Goal: Use online tool/utility

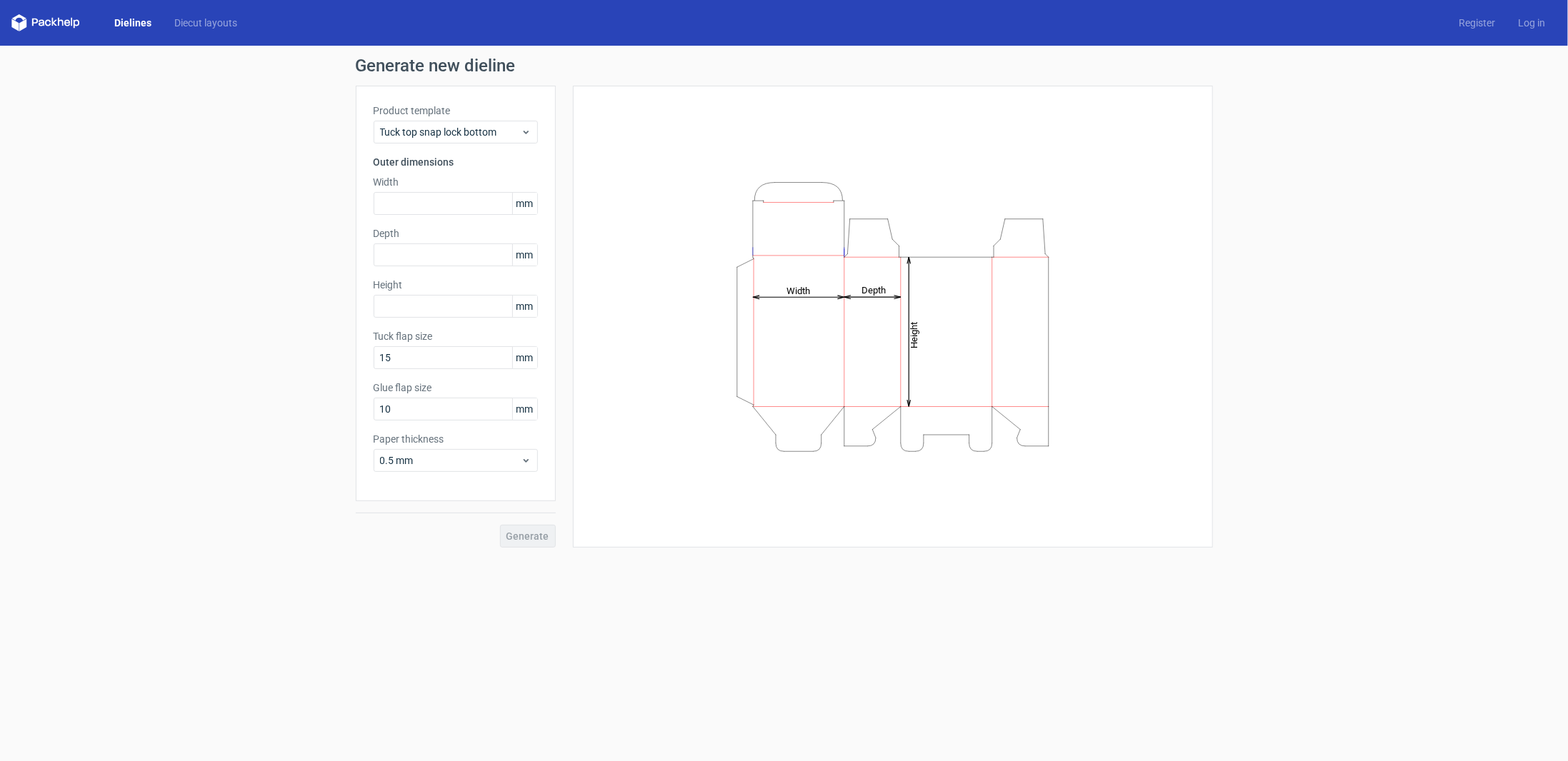
click at [237, 192] on div "Generate new dieline Product template Tuck top snap lock bottom Outer dimension…" at bounding box center [784, 303] width 1568 height 513
click at [434, 206] on input "text" at bounding box center [455, 203] width 164 height 23
click at [435, 203] on input "text" at bounding box center [455, 203] width 164 height 23
click at [426, 206] on input "425" at bounding box center [455, 203] width 164 height 23
type input "43"
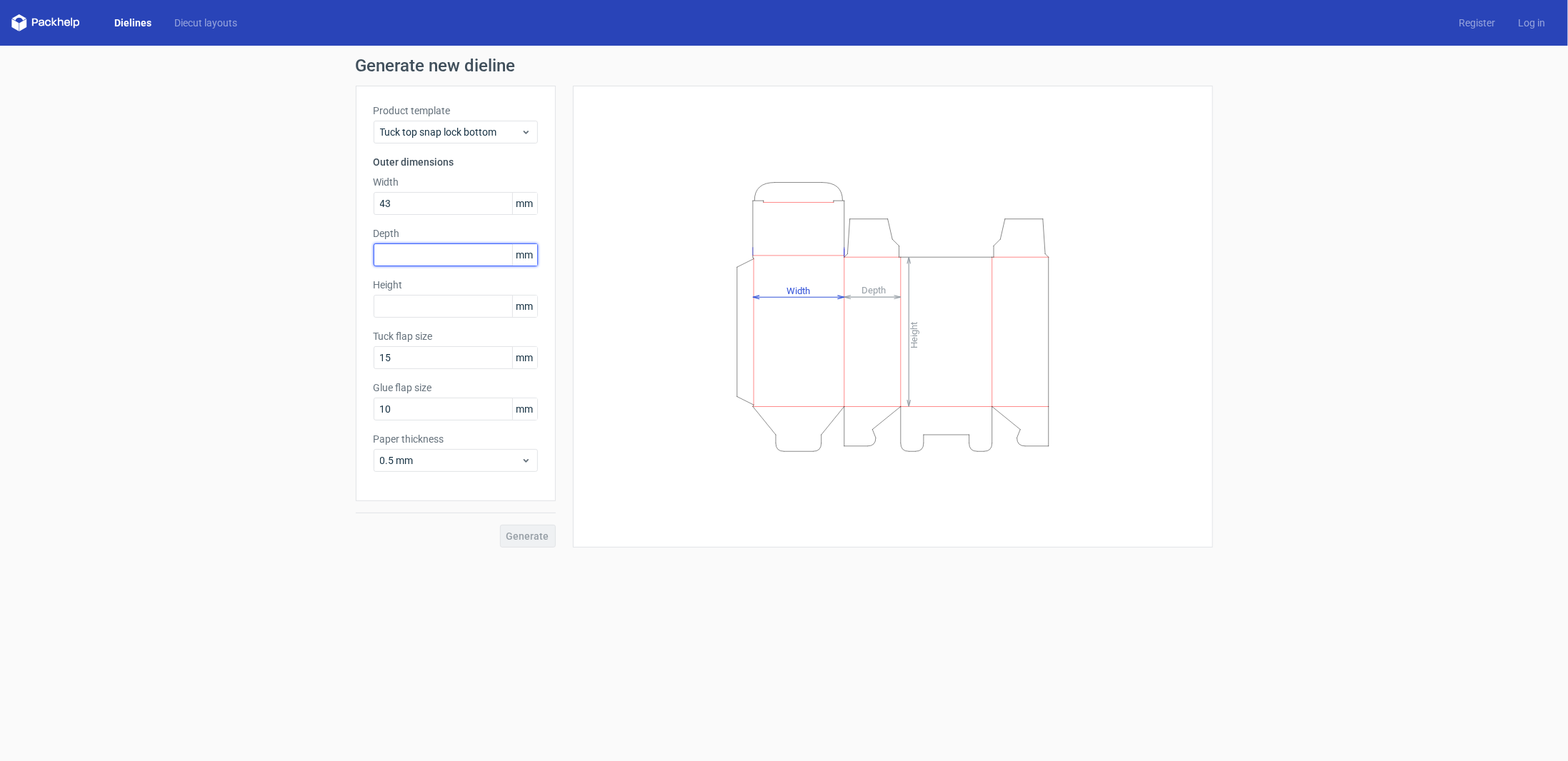
click at [463, 258] on input "text" at bounding box center [455, 255] width 164 height 23
type input "43"
click at [434, 306] on input "text" at bounding box center [455, 306] width 164 height 23
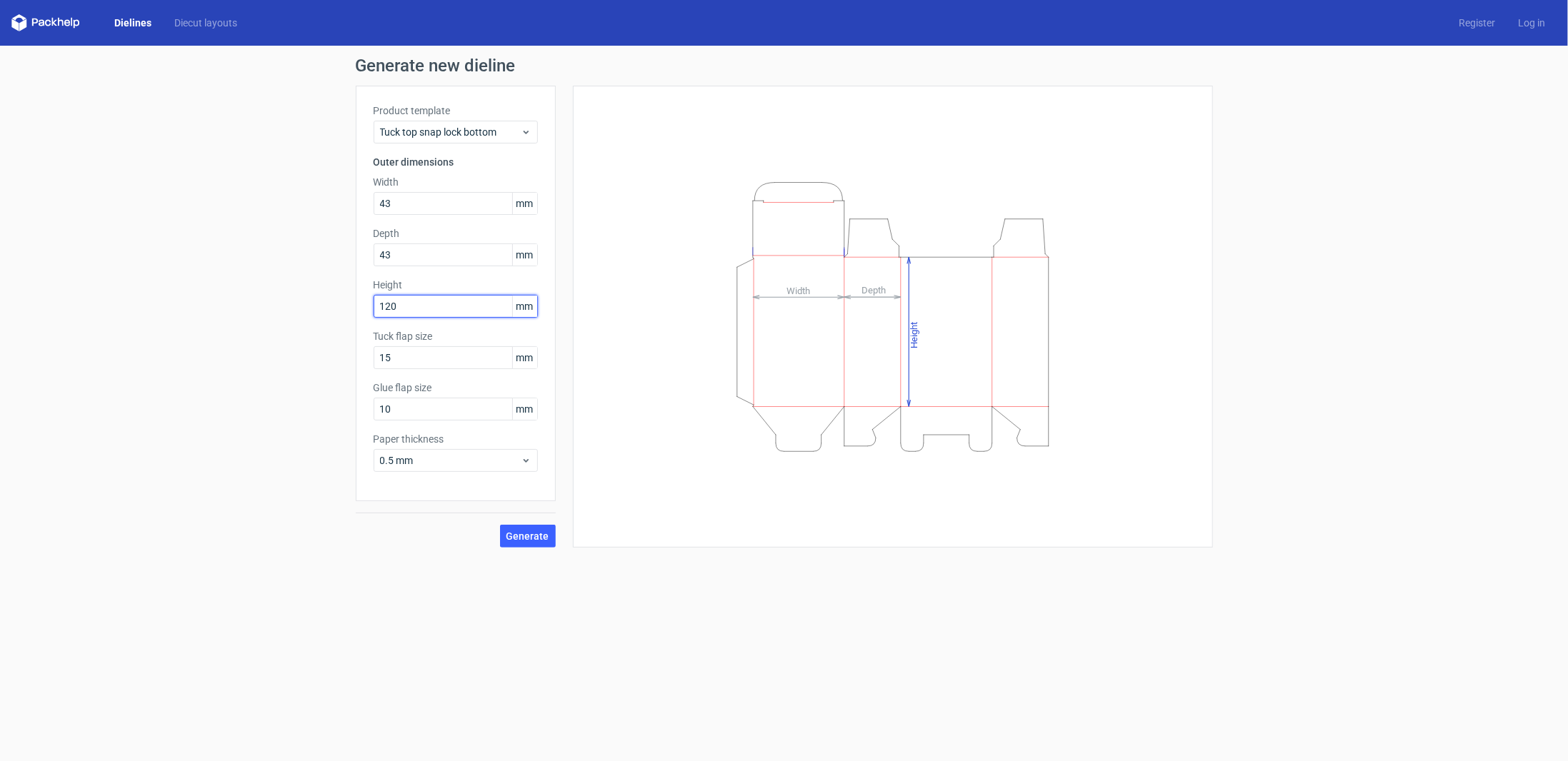
drag, startPoint x: 434, startPoint y: 306, endPoint x: 303, endPoint y: 308, distance: 131.0
click at [303, 308] on div "Generate new dieline Product template Tuck top snap lock bottom Outer dimension…" at bounding box center [784, 303] width 1568 height 513
click at [527, 533] on div "Generate" at bounding box center [455, 524] width 200 height 46
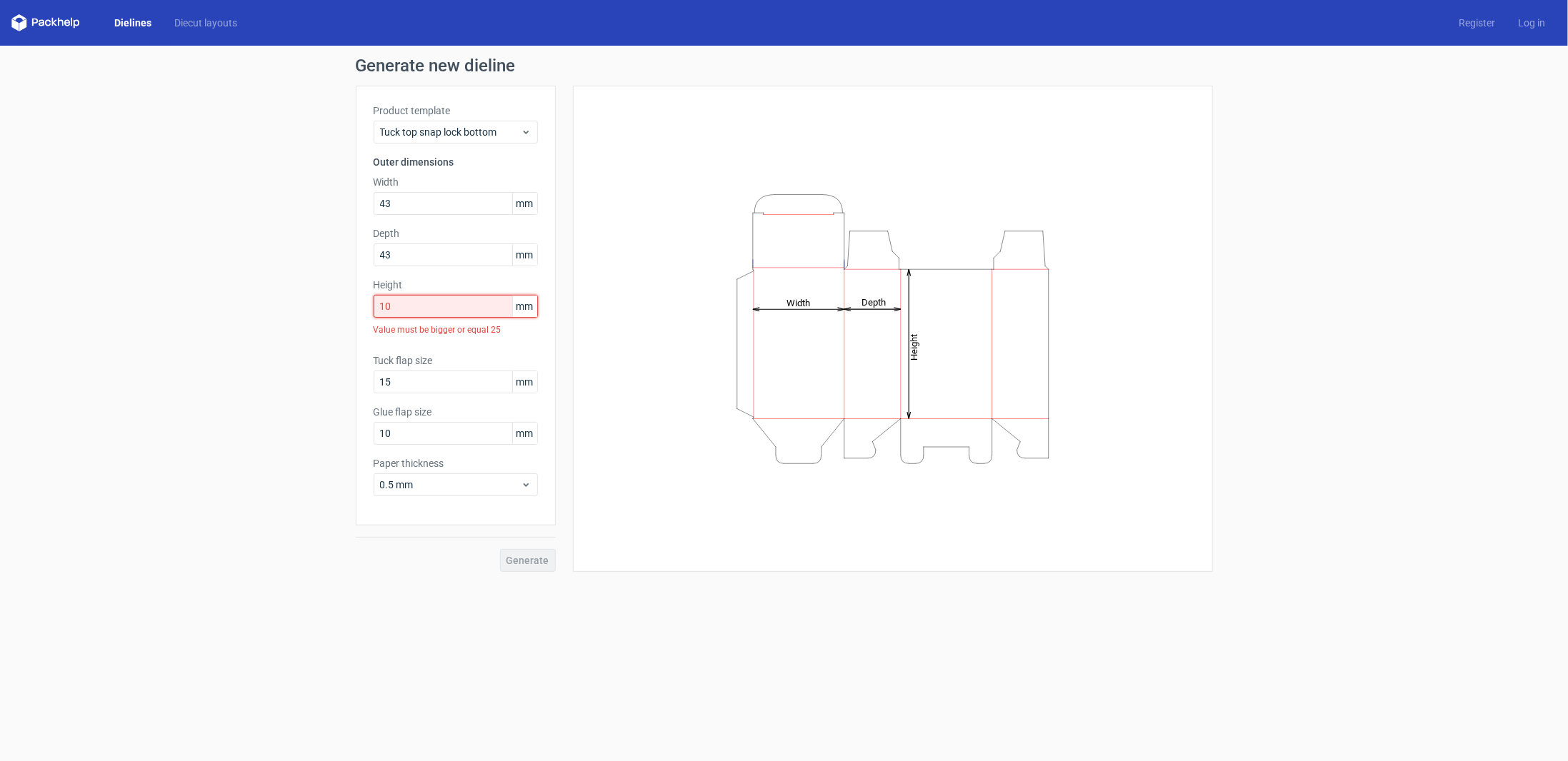
click at [465, 304] on input "10" at bounding box center [455, 306] width 164 height 23
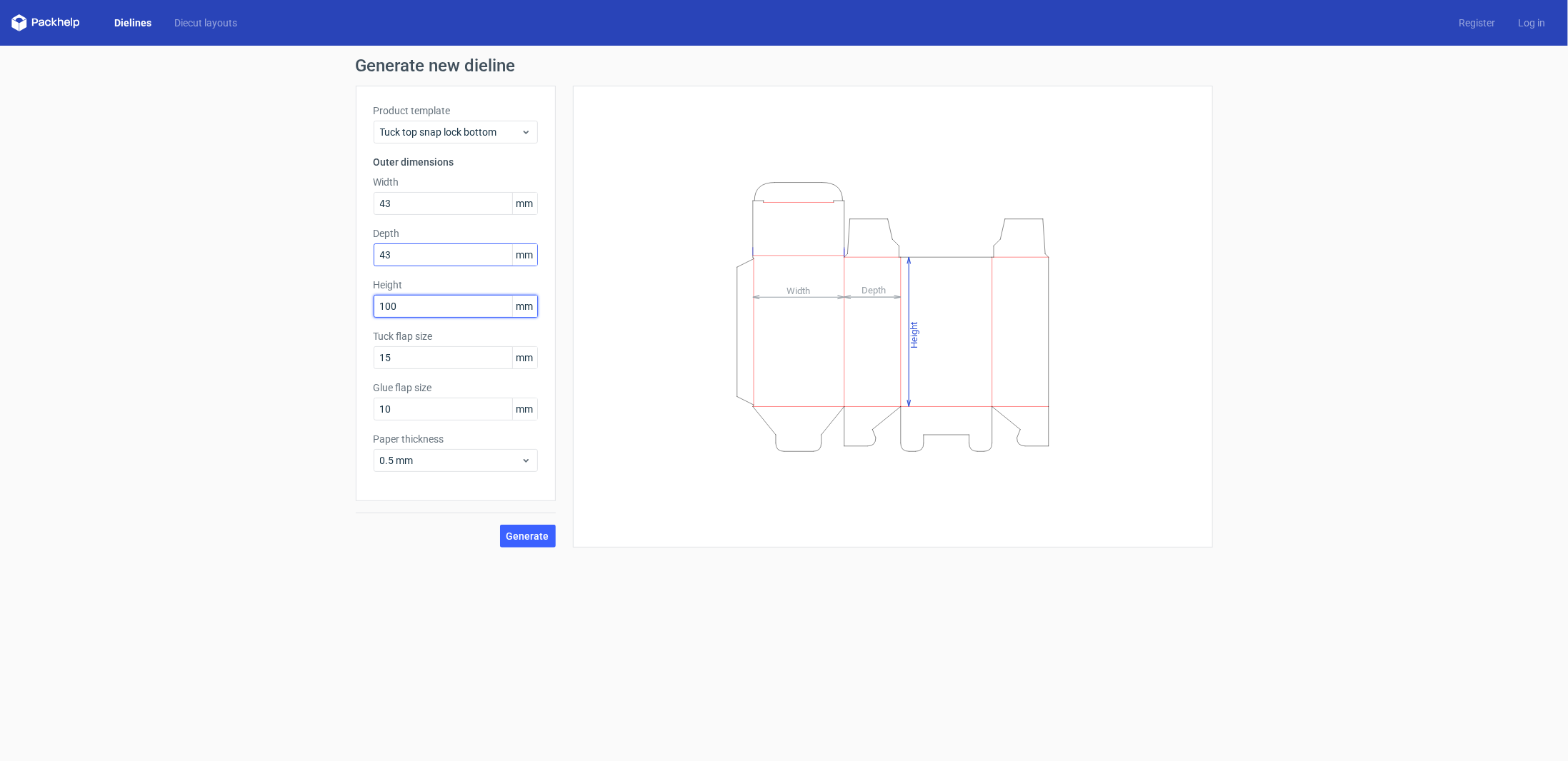
type input "100"
click at [435, 255] on input "43" at bounding box center [455, 255] width 164 height 23
type input "430"
click at [435, 209] on input "43" at bounding box center [455, 203] width 164 height 23
type input "430"
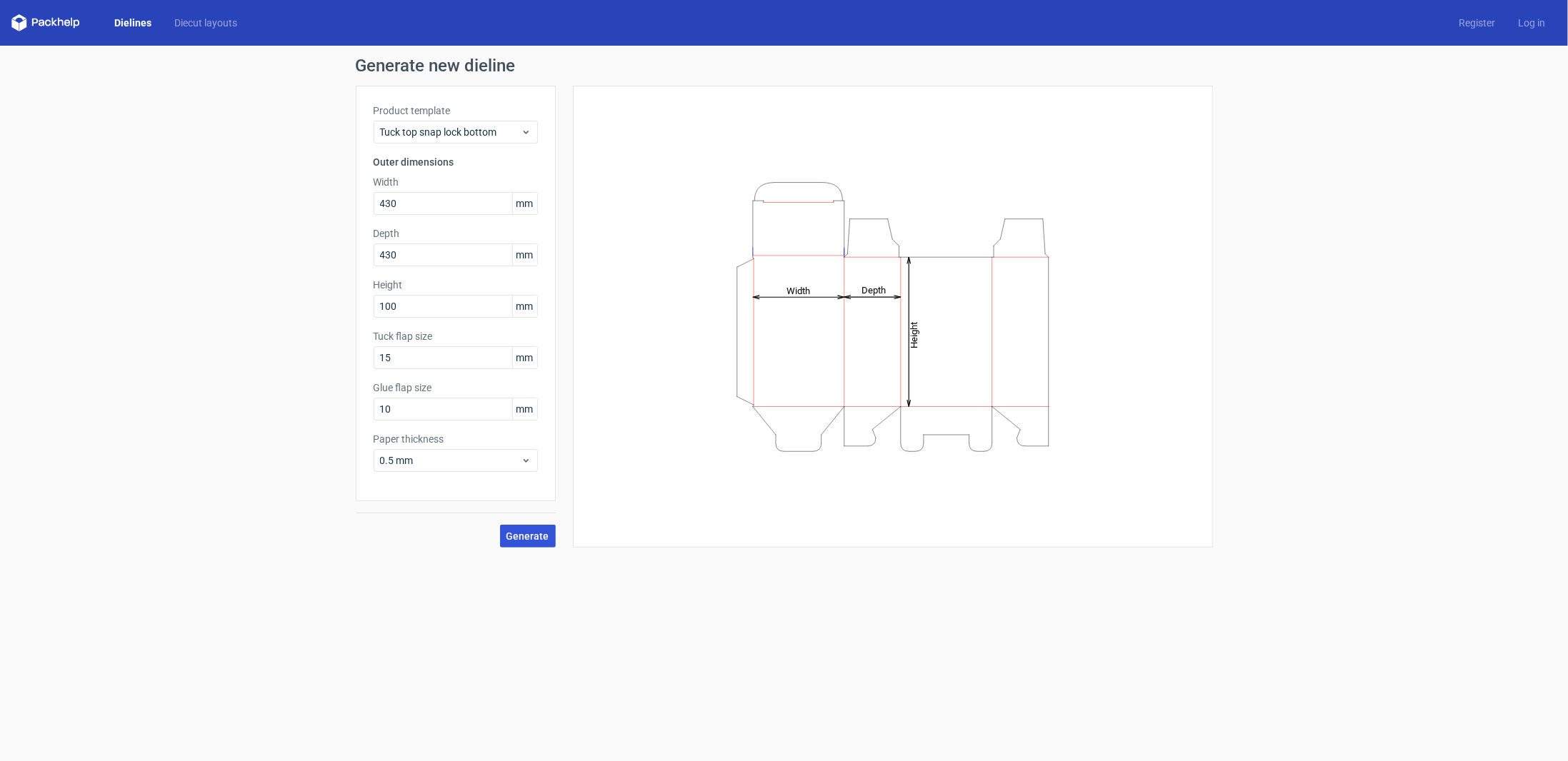
click at [523, 528] on button "Generate" at bounding box center [528, 536] width 56 height 23
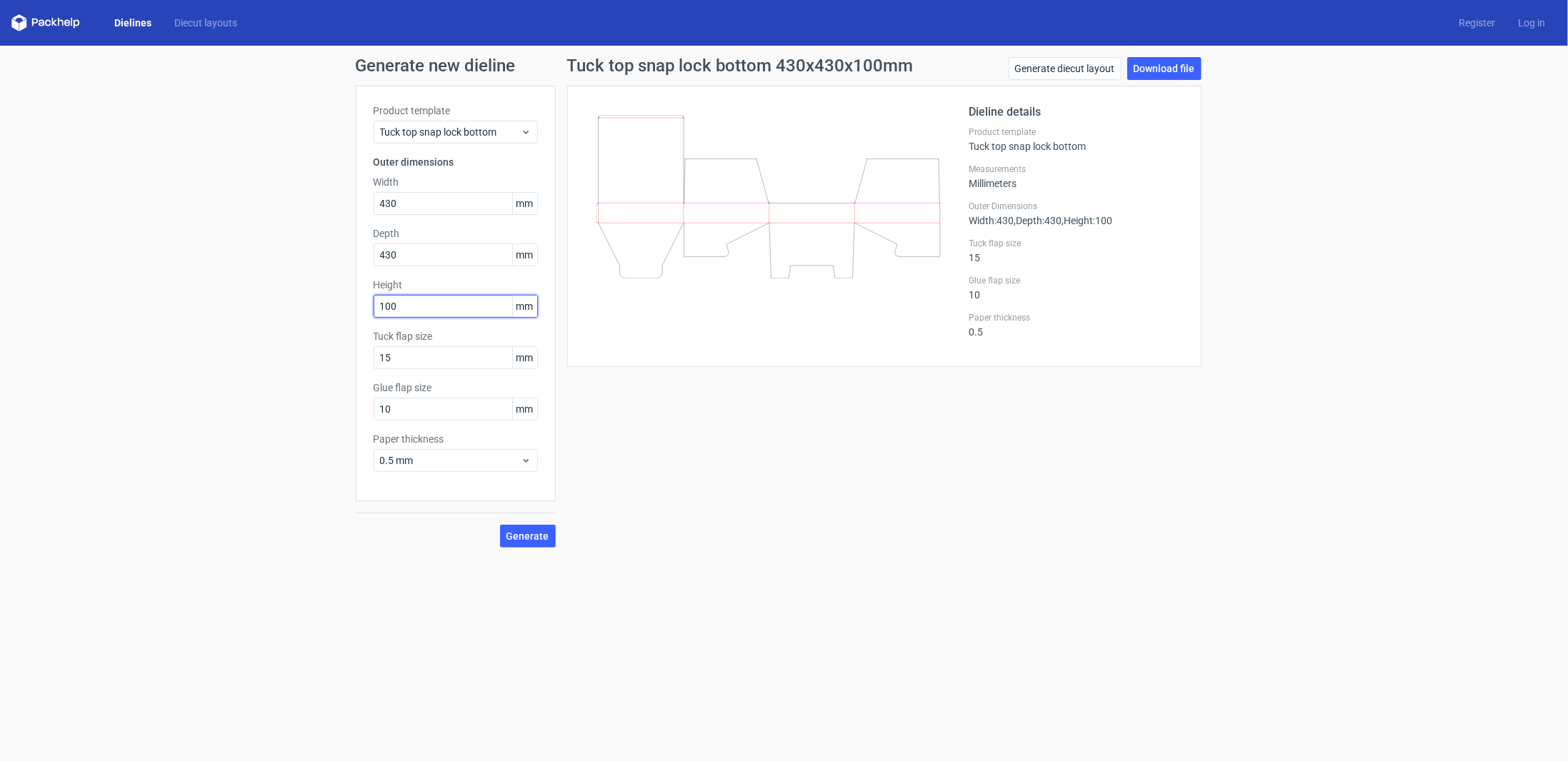
click at [435, 312] on input "100" at bounding box center [455, 306] width 164 height 23
type input "1000"
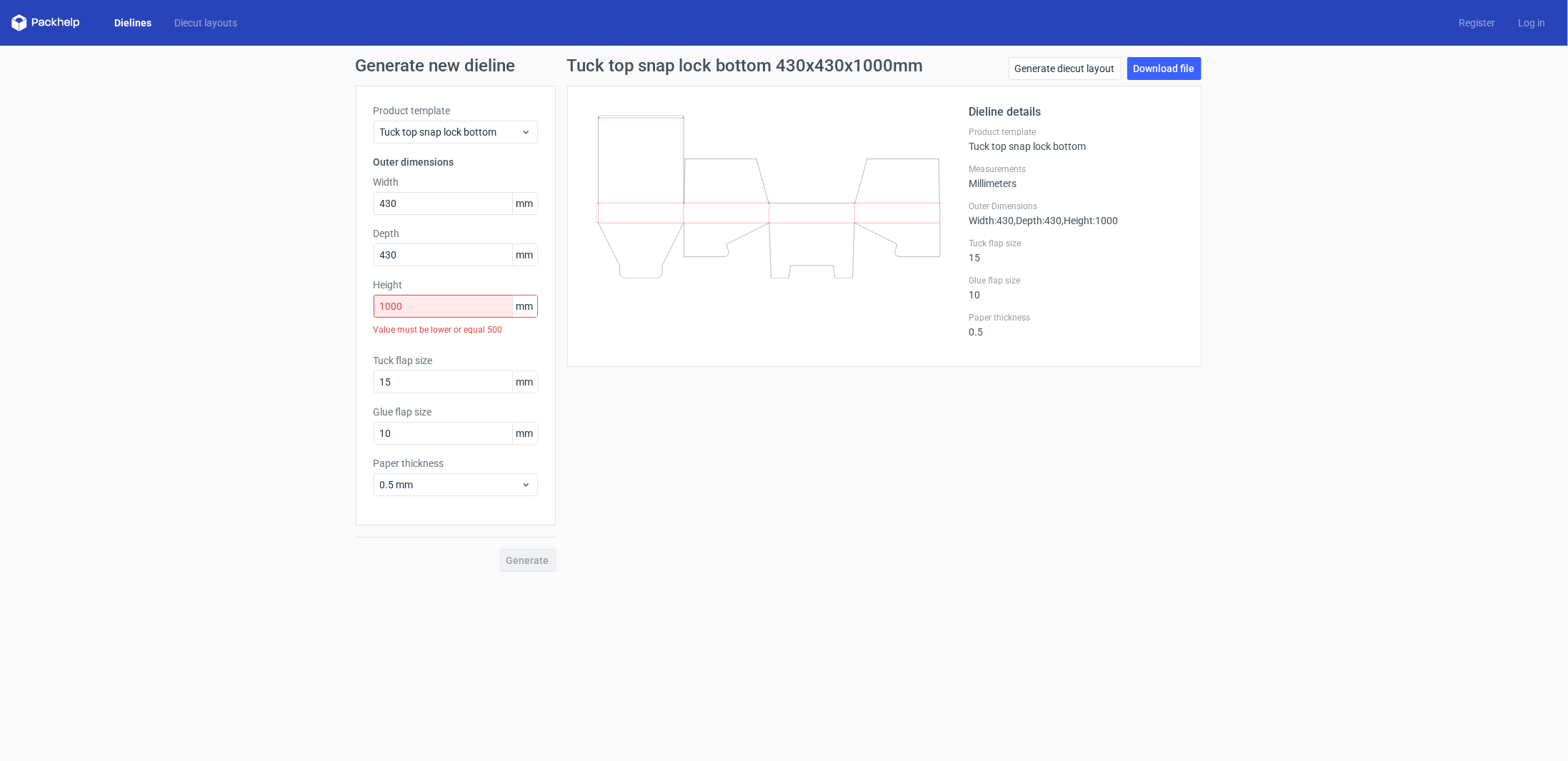
click at [532, 537] on div "Generate" at bounding box center [455, 548] width 200 height 46
click at [524, 559] on div "Generate" at bounding box center [455, 548] width 200 height 46
click at [427, 297] on input "1000" at bounding box center [455, 306] width 164 height 23
click at [427, 298] on input "1000" at bounding box center [455, 306] width 164 height 23
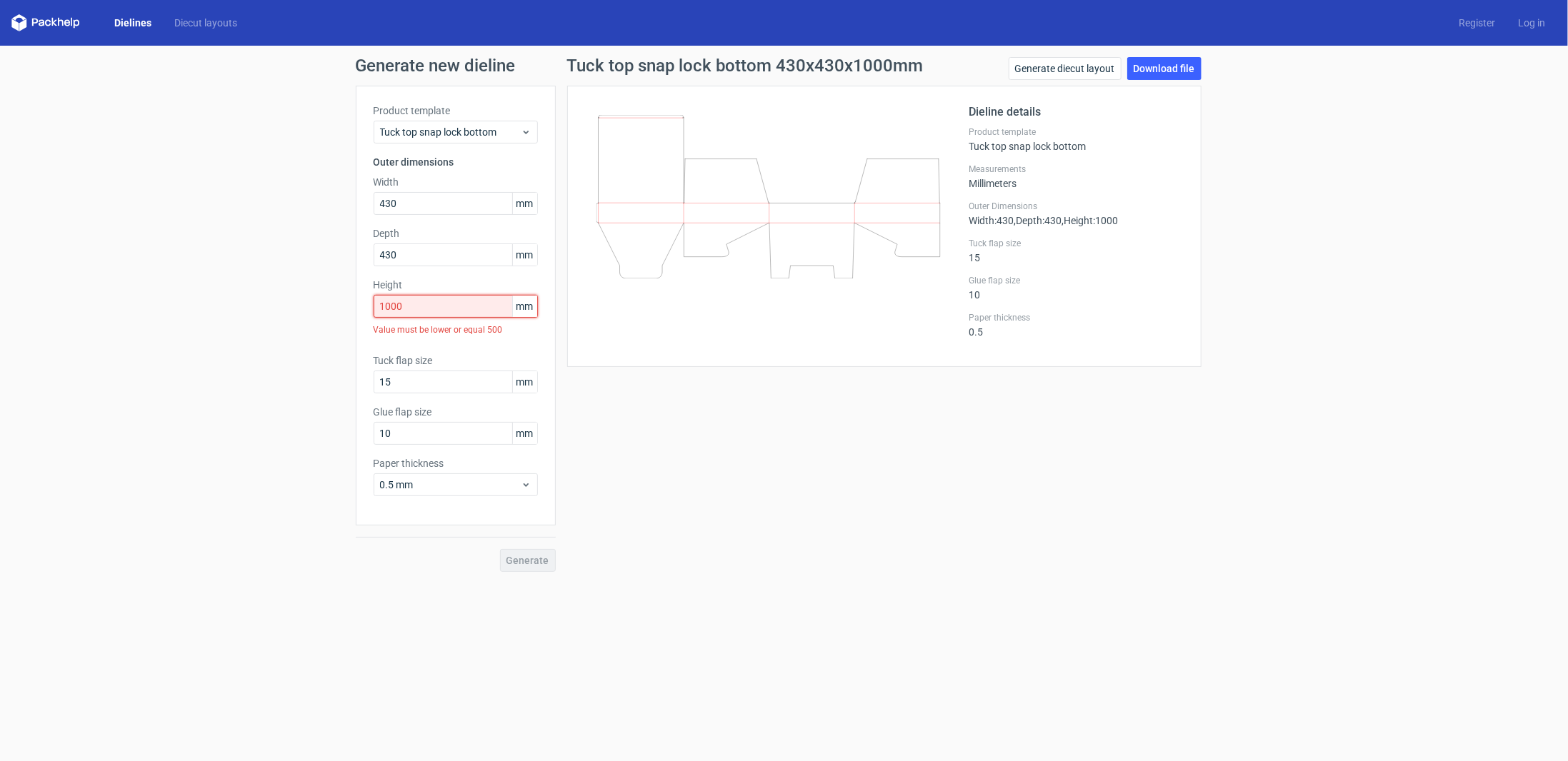
click at [427, 298] on input "1000" at bounding box center [455, 306] width 164 height 23
